Goal: Check status: Check status

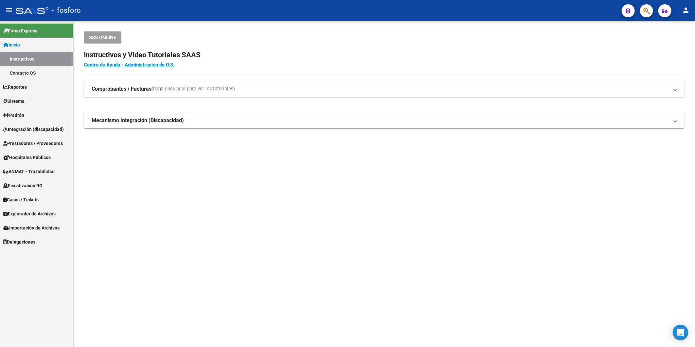
click at [648, 14] on icon "button" at bounding box center [646, 11] width 7 height 8
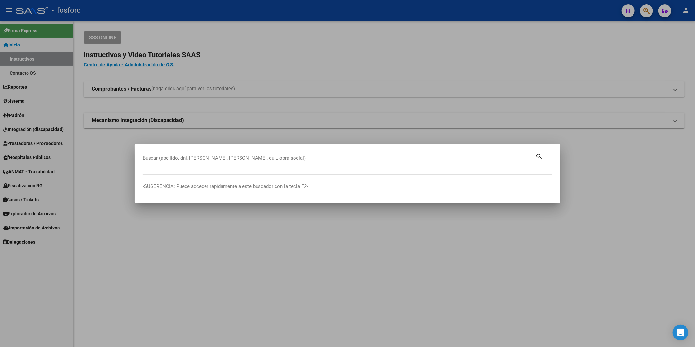
click at [241, 153] on div "Buscar (apellido, dni, [PERSON_NAME], nro traspaso, cuit, obra social) search" at bounding box center [343, 157] width 400 height 11
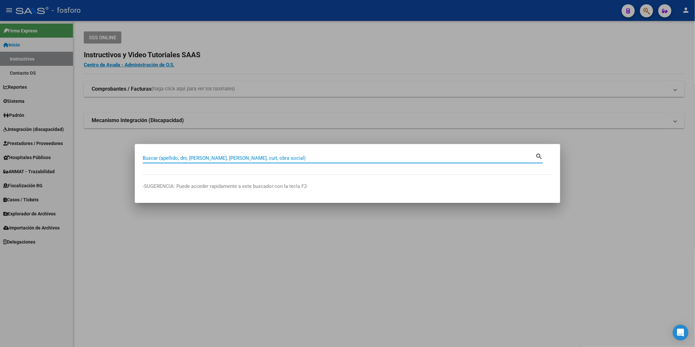
click at [243, 156] on input "Buscar (apellido, dni, [PERSON_NAME], [PERSON_NAME], cuit, obra social)" at bounding box center [339, 158] width 393 height 6
paste input "20167322965"
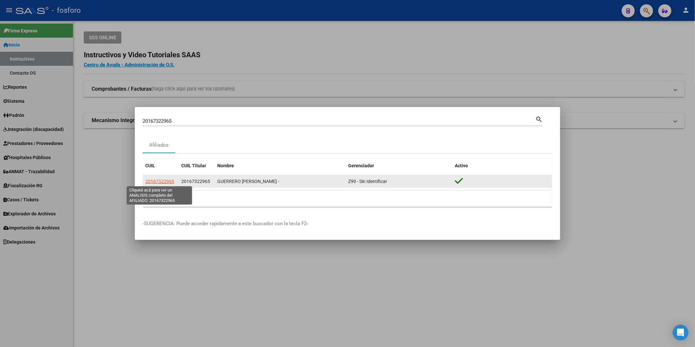
drag, startPoint x: 175, startPoint y: 182, endPoint x: 146, endPoint y: 182, distance: 29.5
click at [146, 182] on div "20167322965" at bounding box center [160, 182] width 31 height 8
copy span "20167322965"
click at [165, 182] on span "20167322965" at bounding box center [159, 181] width 29 height 5
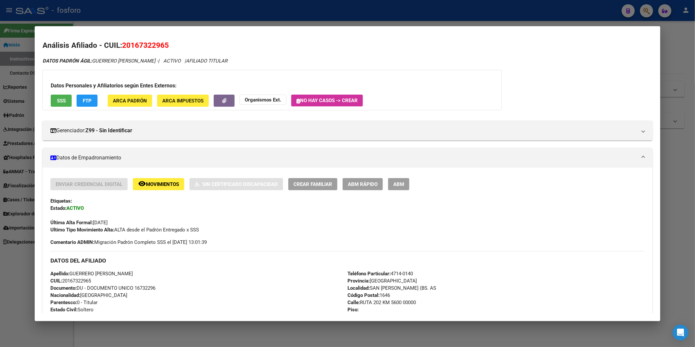
click at [669, 49] on div at bounding box center [347, 173] width 695 height 347
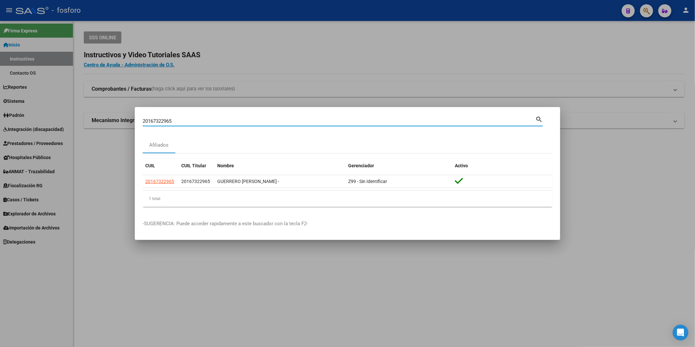
drag, startPoint x: 190, startPoint y: 119, endPoint x: 78, endPoint y: 103, distance: 113.7
click at [80, 103] on div "20167322965 Buscar (apellido, dni, cuil, nro traspaso, cuit, obra social) searc…" at bounding box center [347, 173] width 695 height 347
paste input "27-27845448-2"
type input "27278454482"
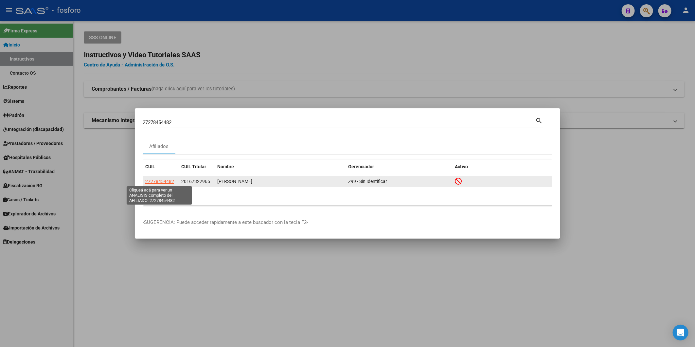
click at [168, 181] on span "27278454482" at bounding box center [159, 181] width 29 height 5
type textarea "27278454482"
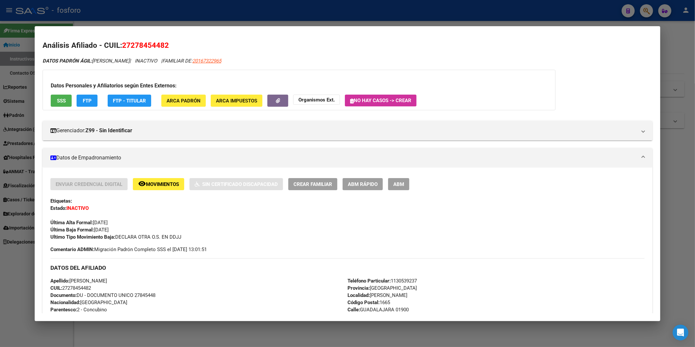
scroll to position [25, 0]
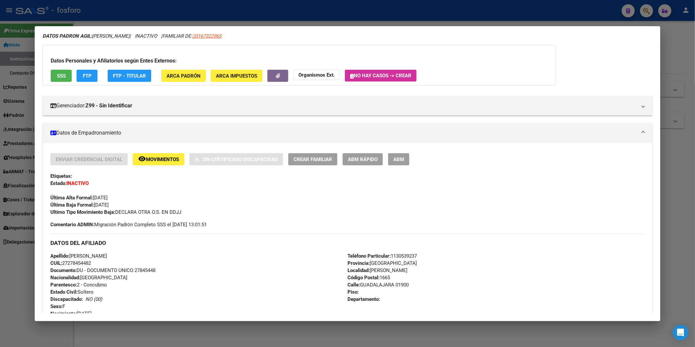
click at [179, 158] on span "Movimientos" at bounding box center [162, 159] width 33 height 6
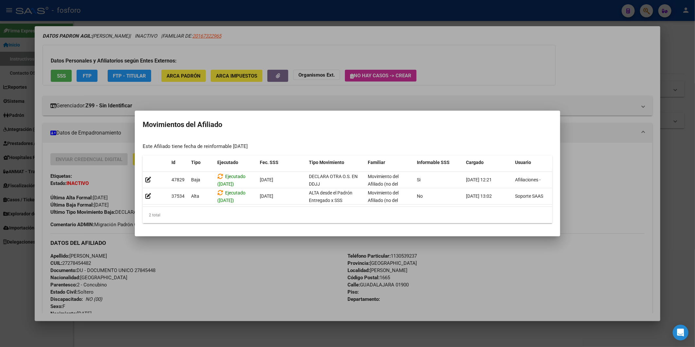
drag, startPoint x: 223, startPoint y: 253, endPoint x: 205, endPoint y: 253, distance: 18.3
click at [222, 253] on div at bounding box center [347, 173] width 695 height 347
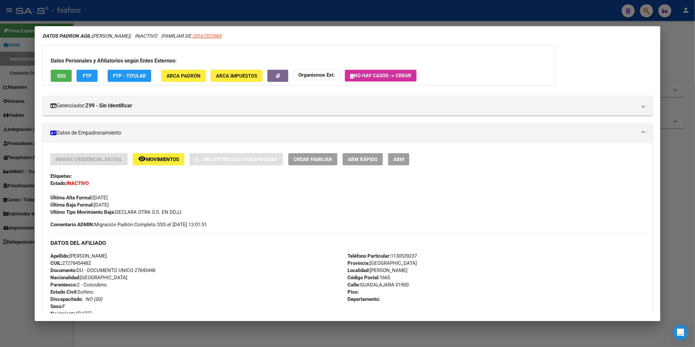
click at [8, 313] on div at bounding box center [347, 173] width 695 height 347
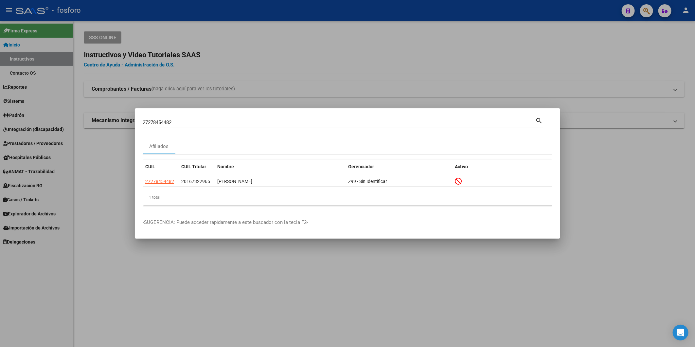
click at [21, 214] on div at bounding box center [347, 173] width 695 height 347
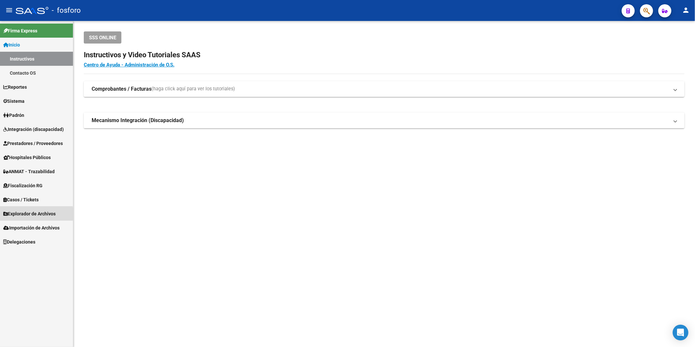
click at [21, 214] on span "Explorador de Archivos" at bounding box center [29, 213] width 52 height 7
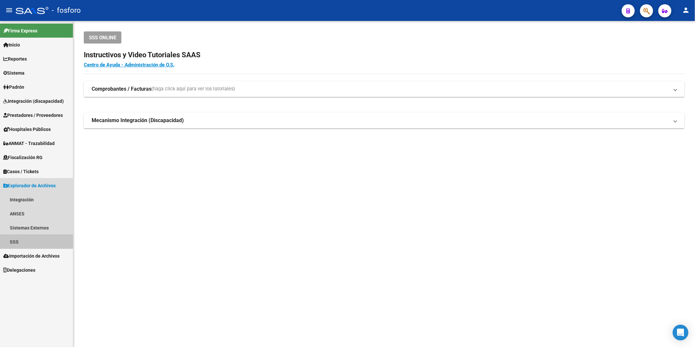
click at [16, 241] on link "SSS" at bounding box center [36, 242] width 73 height 14
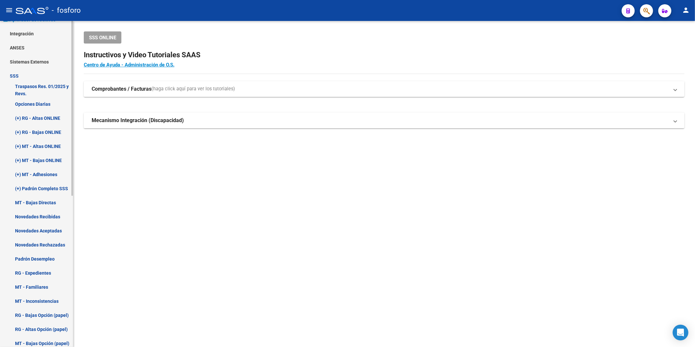
click at [69, 275] on div "Firma Express Inicio Instructivos Contacto OS Reportes Ingresos Devengados MT m…" at bounding box center [37, 159] width 75 height 608
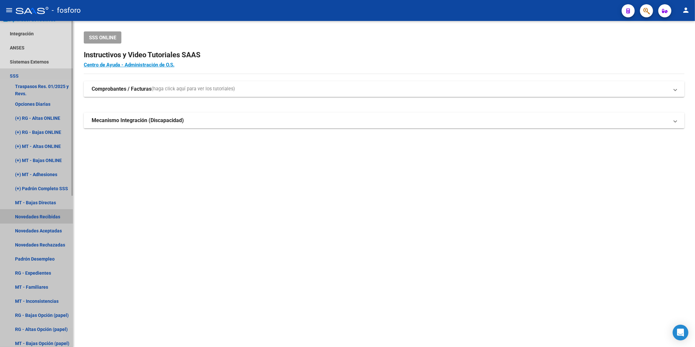
click at [35, 216] on link "Novedades Recibidas" at bounding box center [36, 216] width 73 height 14
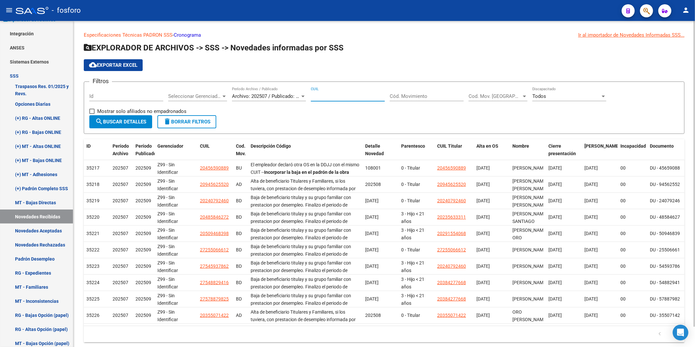
click at [334, 99] on input "CUIL" at bounding box center [348, 96] width 74 height 6
paste input "27-27845448-2"
click at [262, 96] on span "Archivo: 202507 / Publicado: 202509" at bounding box center [272, 96] width 80 height 6
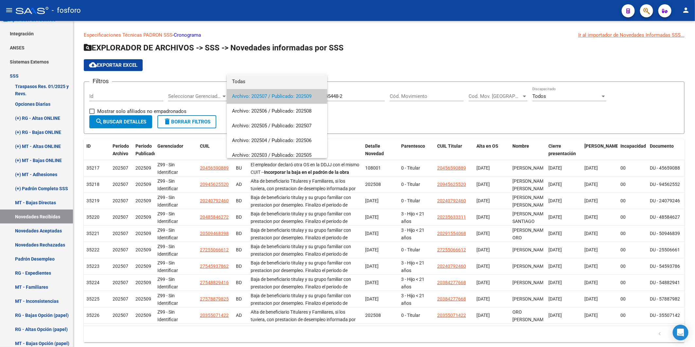
click at [258, 82] on span "Todas" at bounding box center [277, 81] width 90 height 15
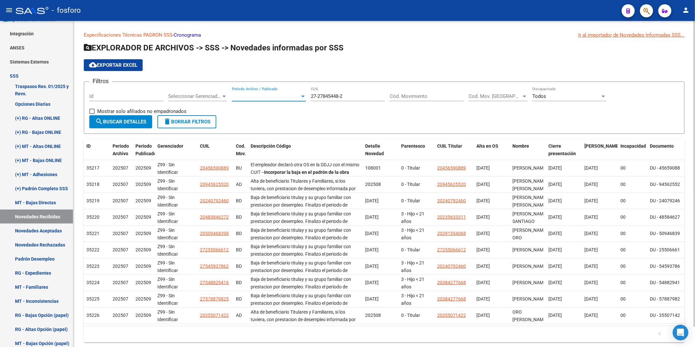
click at [104, 122] on span "search Buscar Detalles" at bounding box center [120, 122] width 51 height 6
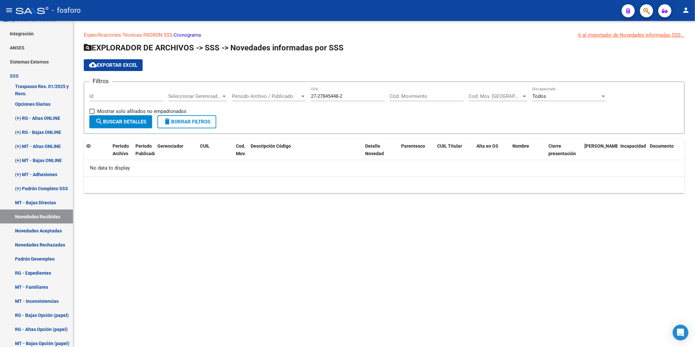
click at [319, 96] on input "27-27845448-2" at bounding box center [348, 96] width 74 height 6
type input "27-27845448-2"
click at [352, 96] on input "27-27845448-2" at bounding box center [348, 96] width 74 height 6
click at [262, 96] on span "Período Archivo / Publicado" at bounding box center [266, 96] width 68 height 6
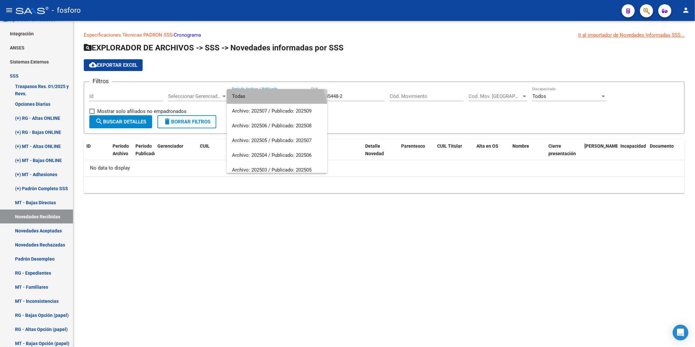
click at [260, 99] on span "Todas" at bounding box center [277, 96] width 90 height 15
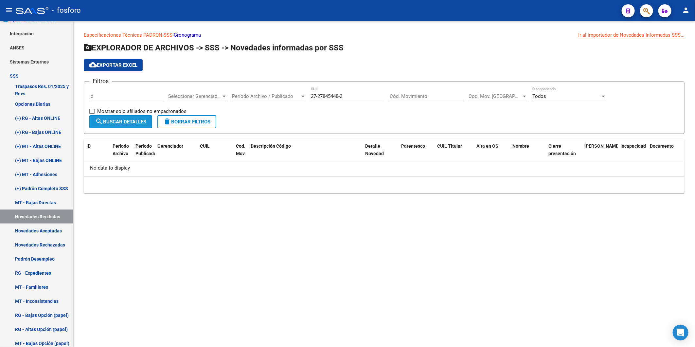
click at [111, 122] on span "search Buscar Detalles" at bounding box center [120, 122] width 51 height 6
click at [30, 227] on link "Novedades Aceptadas" at bounding box center [36, 230] width 73 height 14
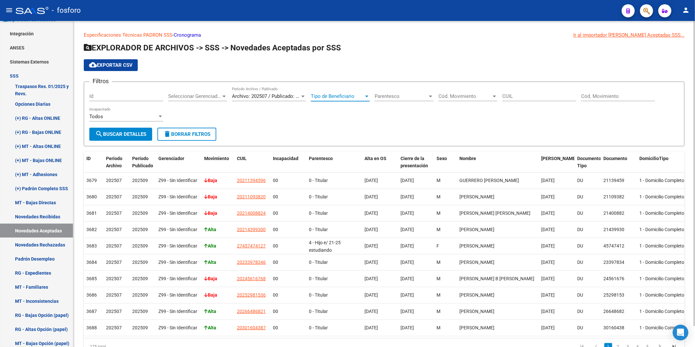
click at [338, 95] on span "Tipo de Beneficiario" at bounding box center [337, 96] width 53 height 6
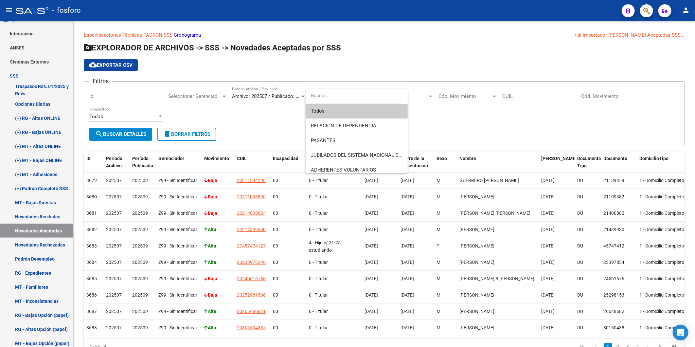
click at [478, 109] on div at bounding box center [347, 173] width 695 height 347
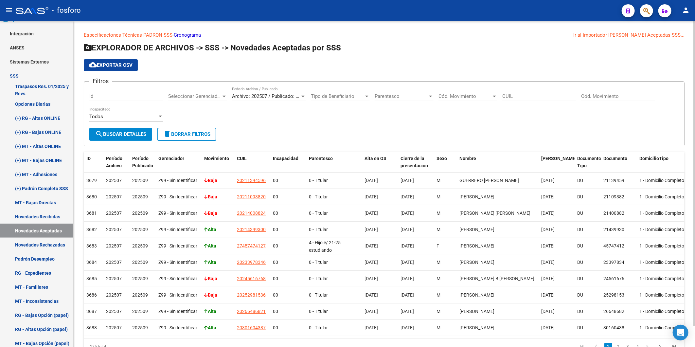
click at [530, 91] on div "CUIL" at bounding box center [539, 94] width 74 height 14
paste input "27-27845448-2"
type input "27-27845448-2"
click at [247, 92] on div "Archivo: 202507 / Publicado: 202509 Período Archivo / Publicado" at bounding box center [269, 94] width 74 height 14
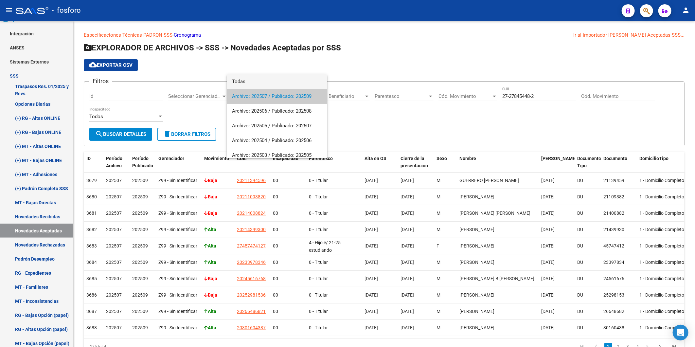
click at [268, 80] on span "Todas" at bounding box center [277, 81] width 90 height 15
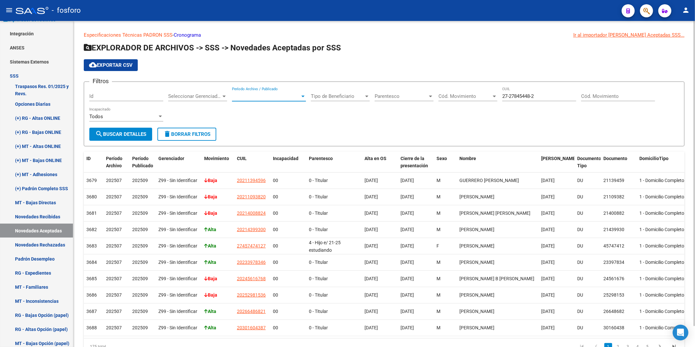
click at [128, 140] on button "search Buscar Detalles" at bounding box center [120, 134] width 63 height 13
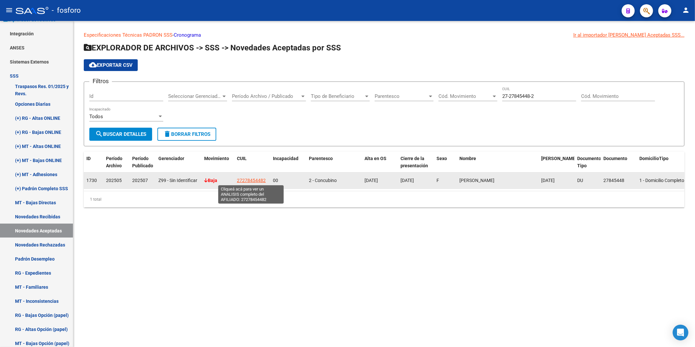
drag, startPoint x: 267, startPoint y: 181, endPoint x: 238, endPoint y: 181, distance: 29.1
click at [238, 181] on div "27278454482" at bounding box center [252, 181] width 31 height 8
